Goal: Navigation & Orientation: Go to known website

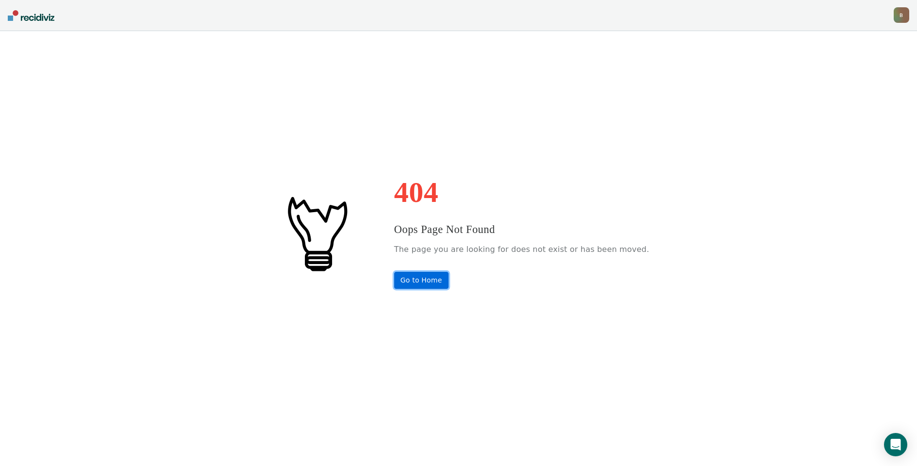
click at [427, 281] on link "Go to Home" at bounding box center [421, 280] width 54 height 17
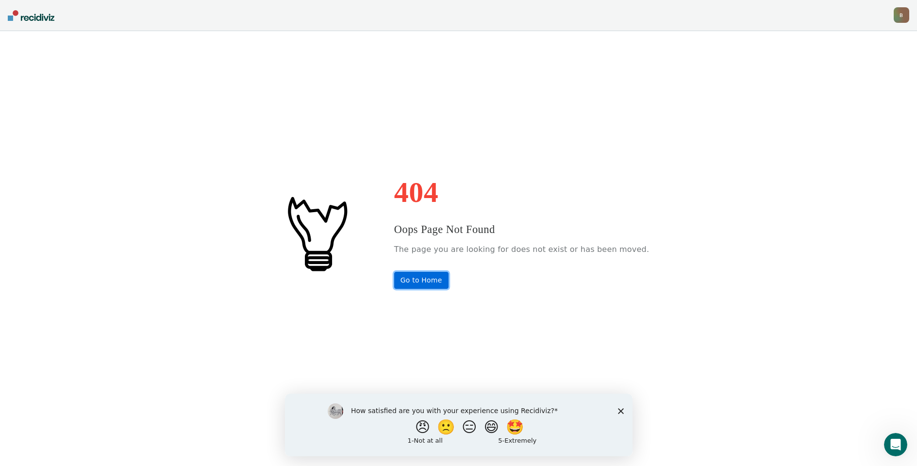
click at [435, 274] on link "Go to Home" at bounding box center [421, 280] width 54 height 17
